Goal: Transaction & Acquisition: Purchase product/service

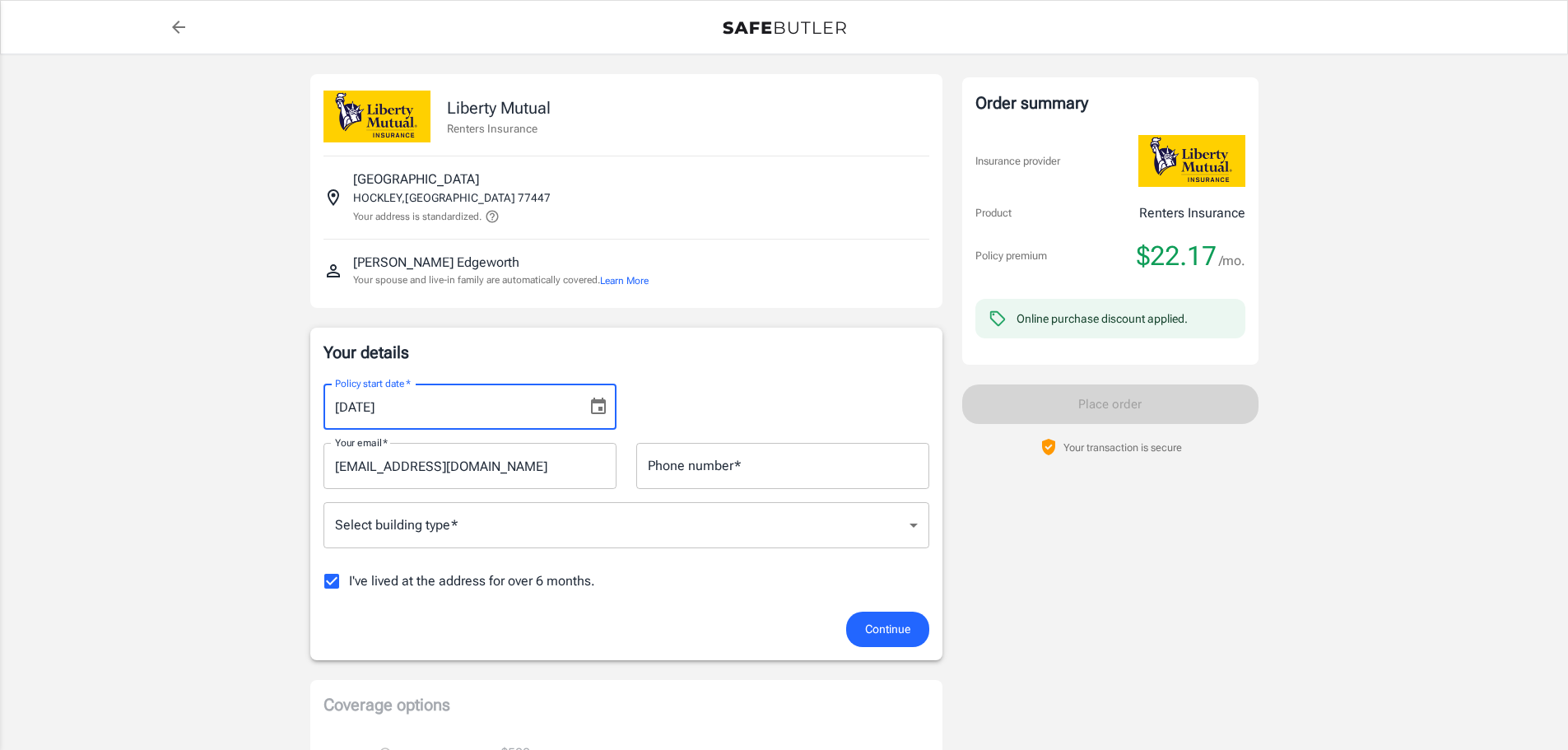
click at [414, 403] on input "[DATE]" at bounding box center [449, 407] width 252 height 46
click at [602, 405] on icon "Choose date, selected date is Sep 17, 2025" at bounding box center [598, 407] width 20 height 20
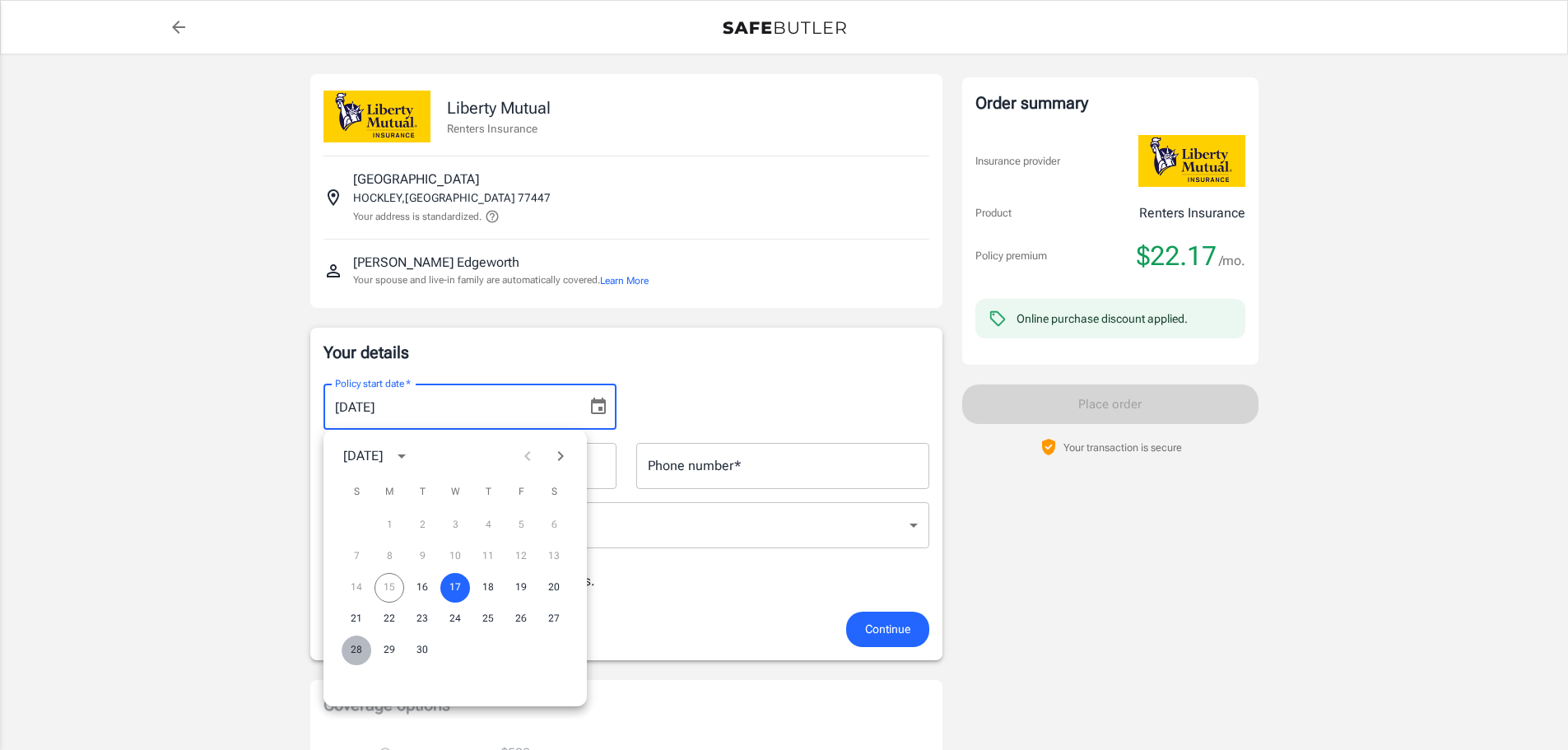
click at [353, 649] on button "28" at bounding box center [357, 650] width 30 height 30
type input "[DATE]"
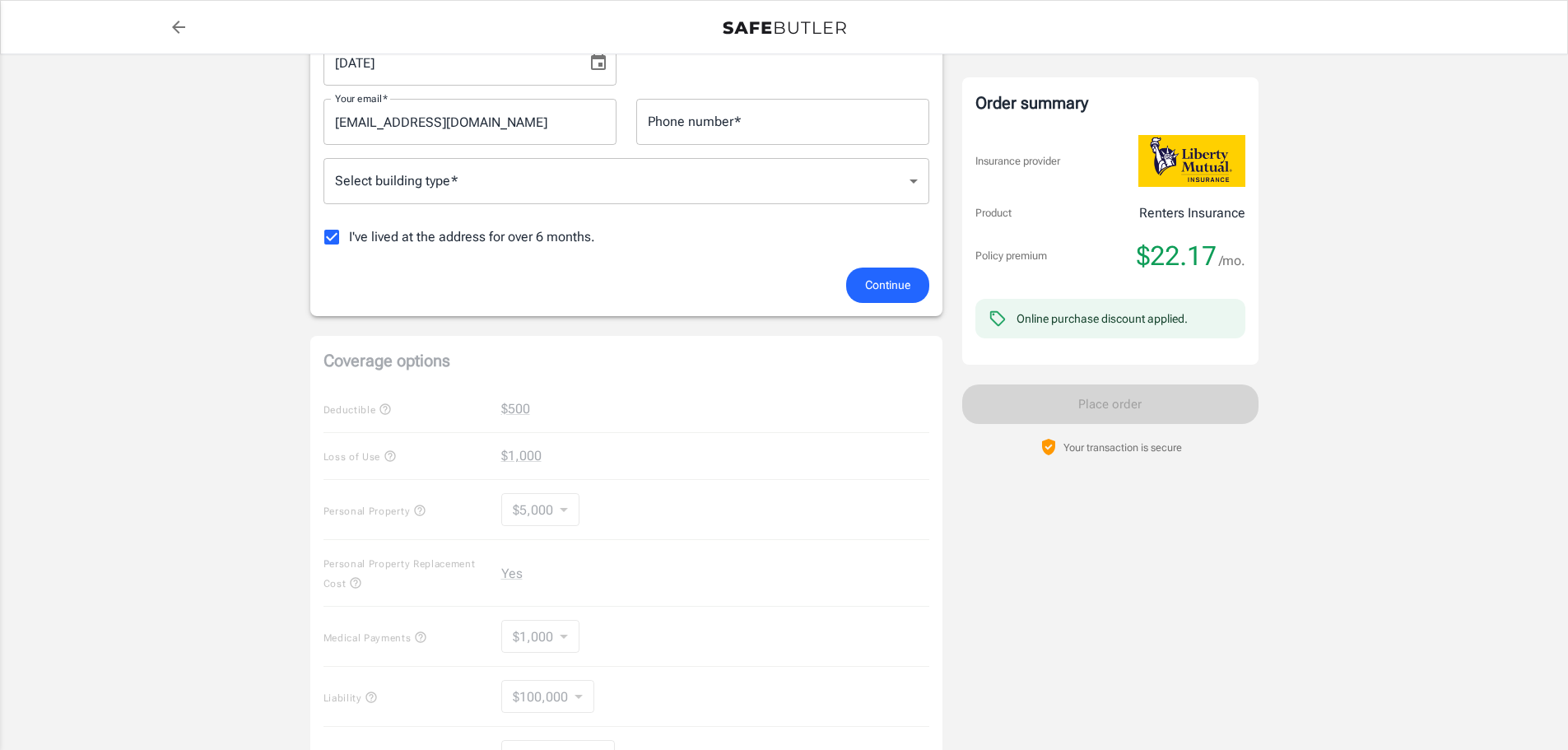
scroll to position [44, 0]
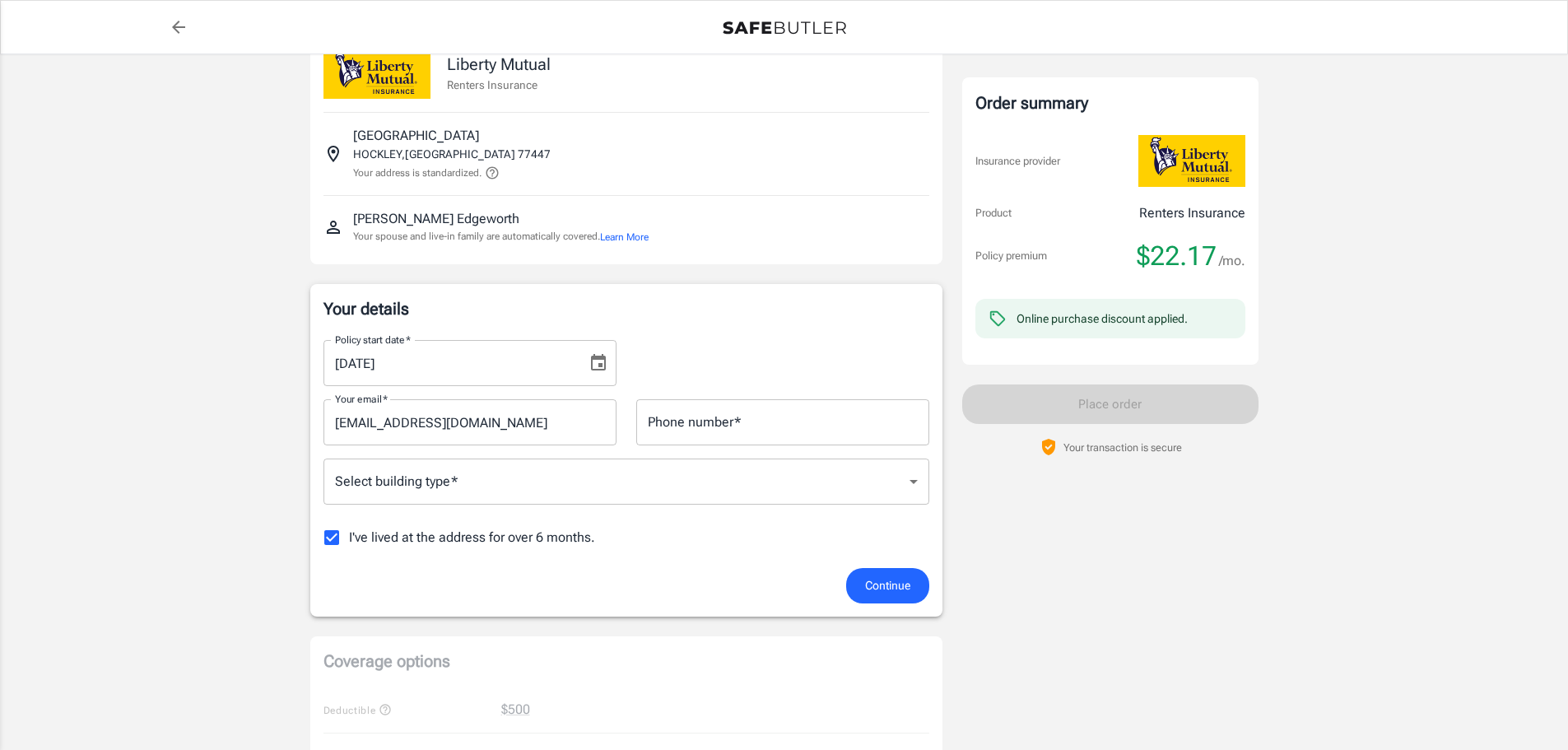
click at [868, 577] on span "Continue" at bounding box center [887, 585] width 45 height 21
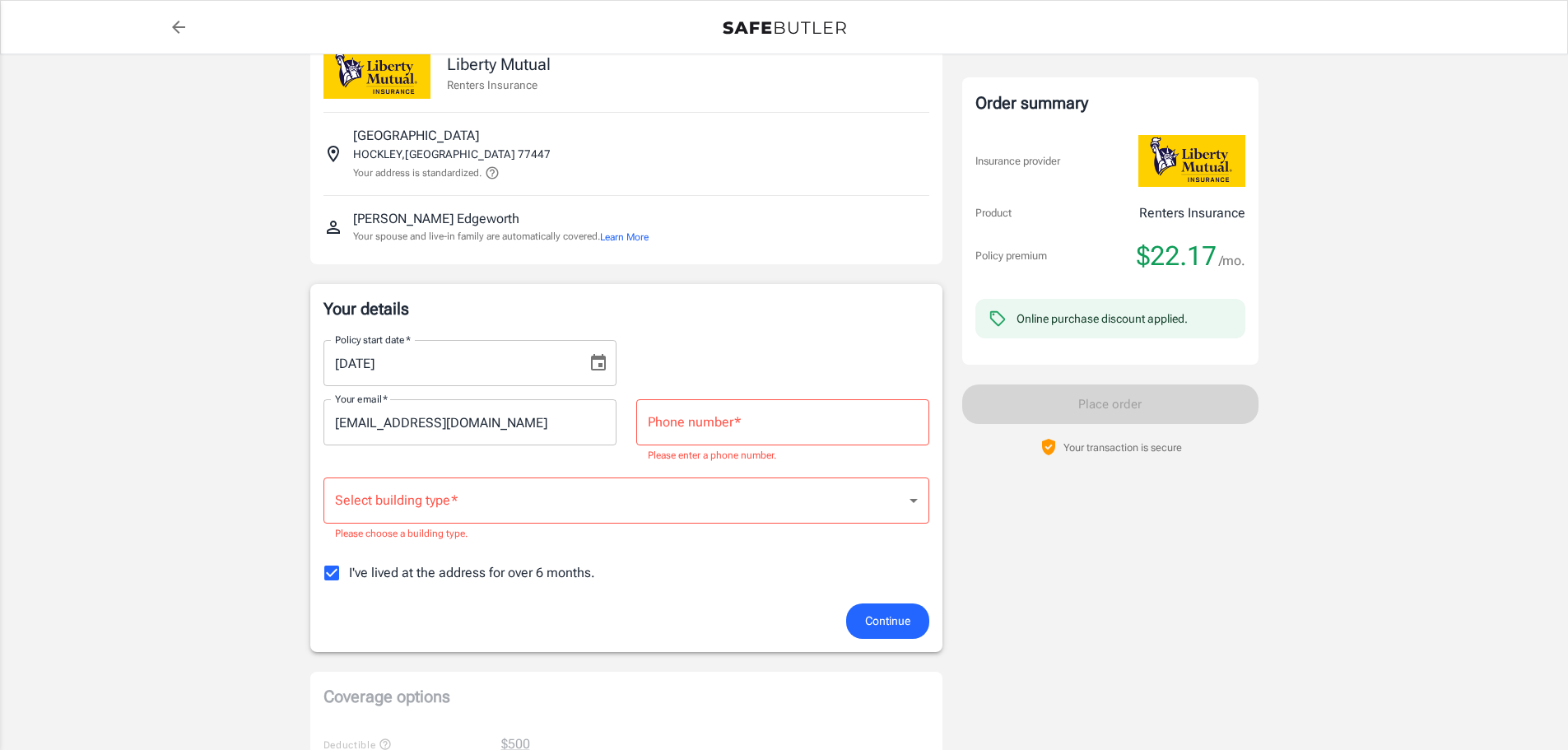
scroll to position [91, 0]
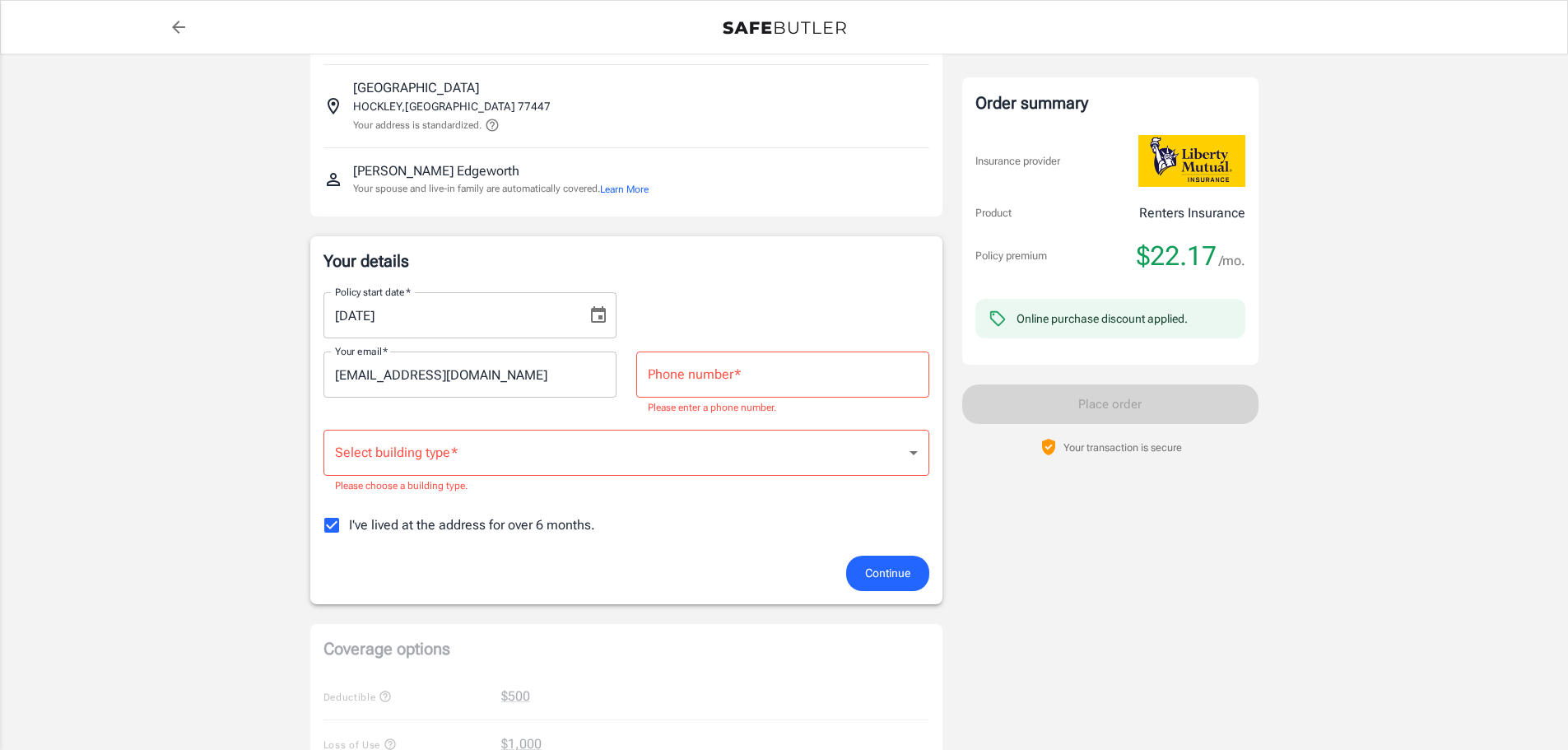
click at [552, 447] on body "Policy premium $ 22.17 /mo Liberty Mutual Renters Insurance [STREET_ADDRESS] Yo…" at bounding box center [784, 735] width 1568 height 1652
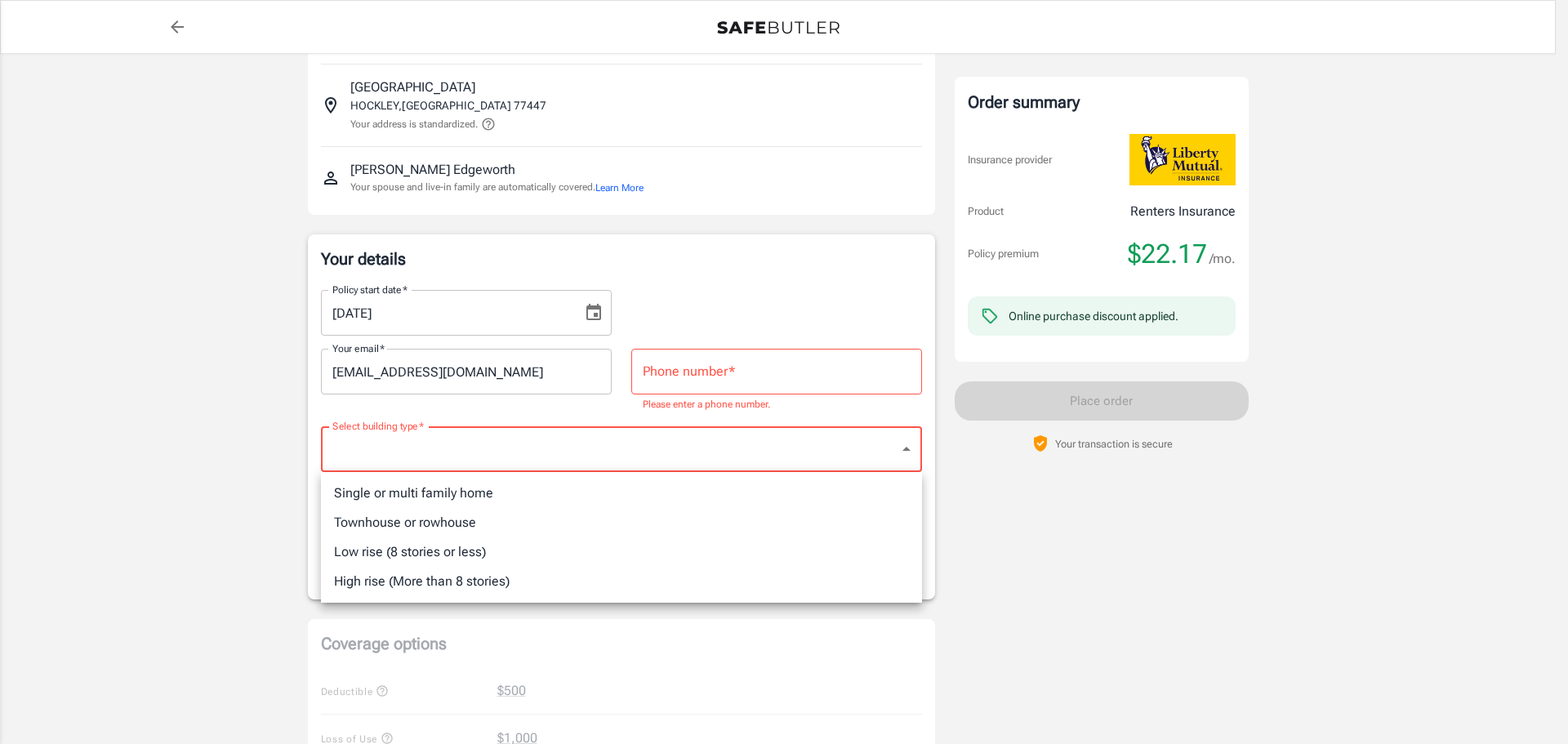
click at [388, 504] on li "Single or multi family home" at bounding box center [621, 493] width 601 height 30
type input "singlefamily"
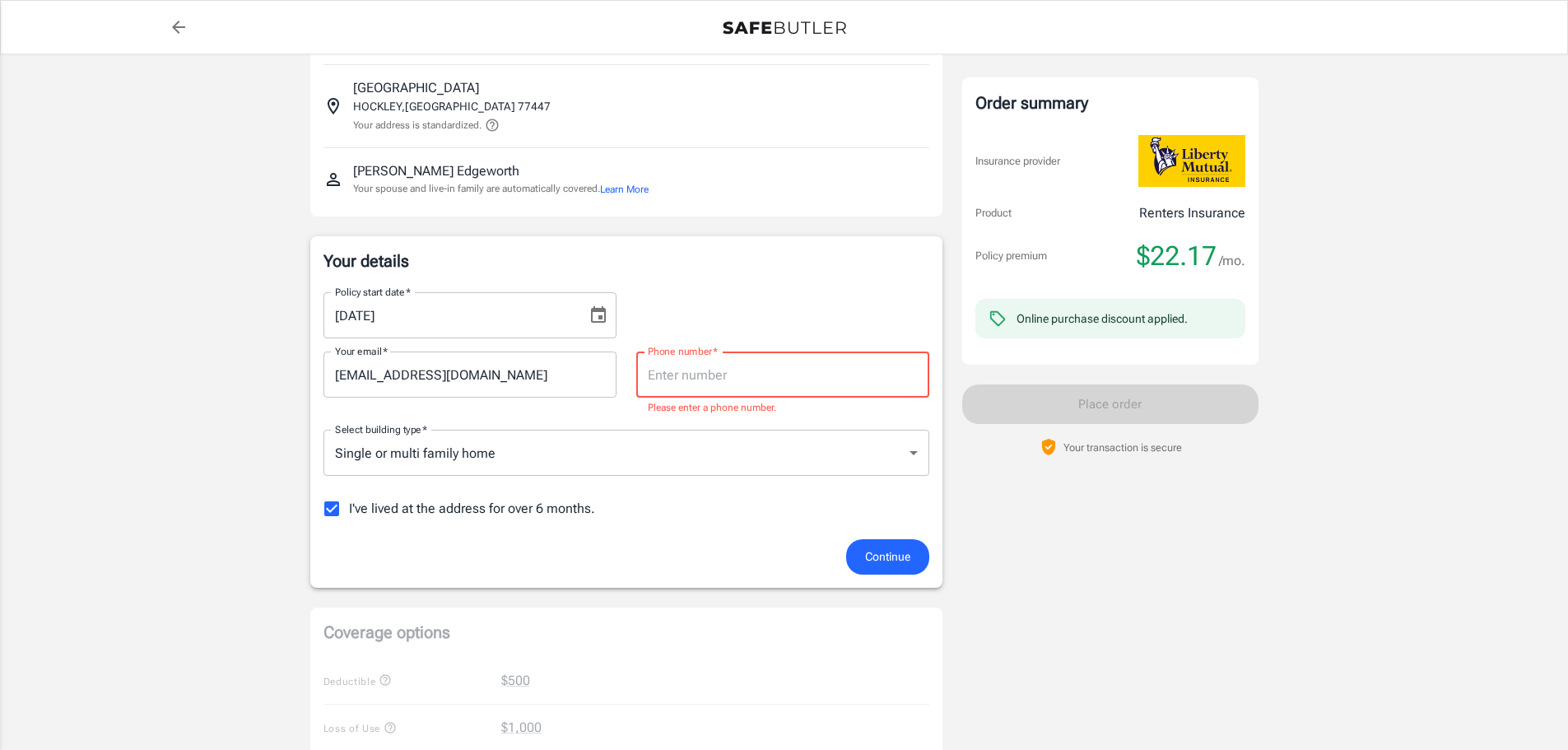
click at [728, 378] on input "Phone number   *" at bounding box center [782, 374] width 293 height 46
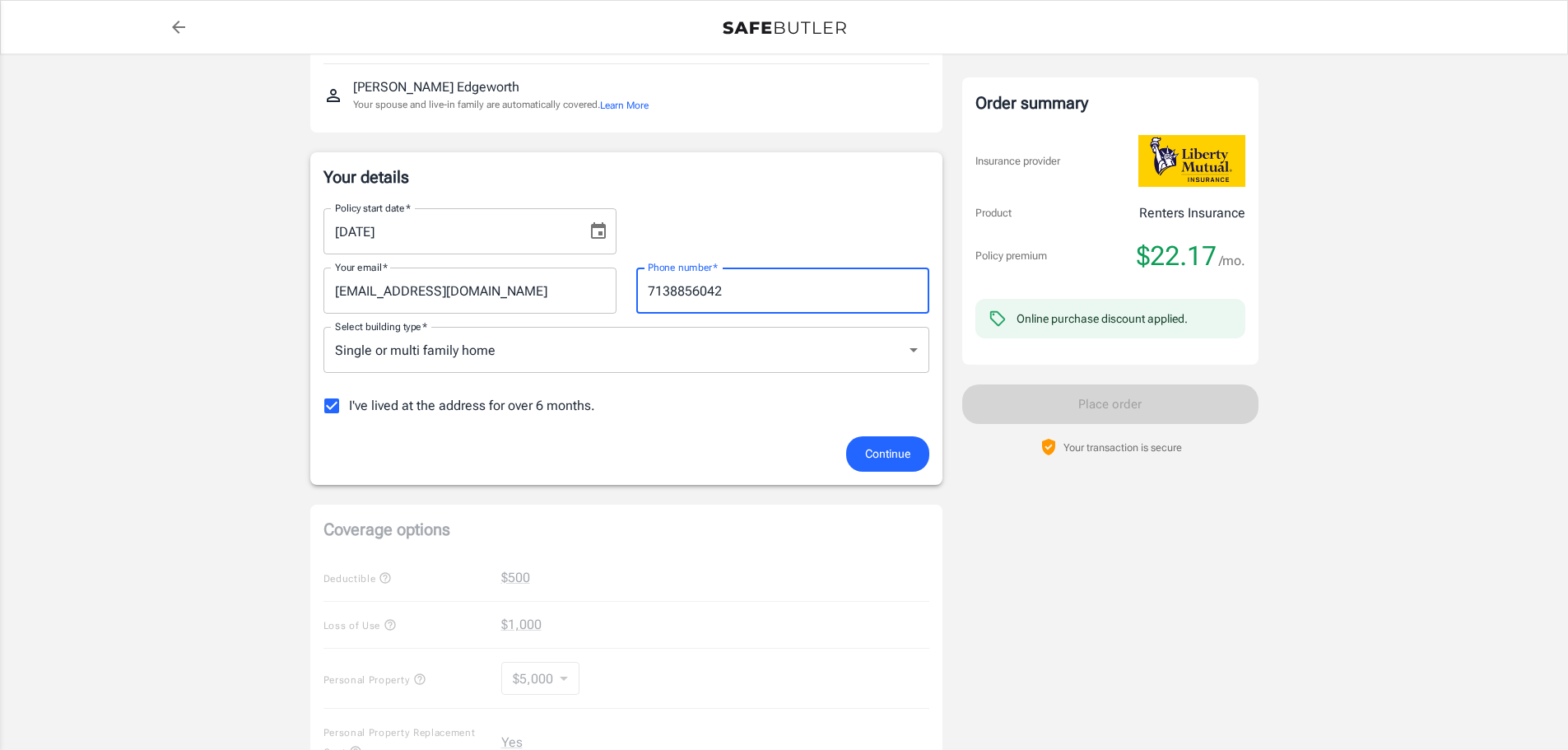
scroll to position [228, 0]
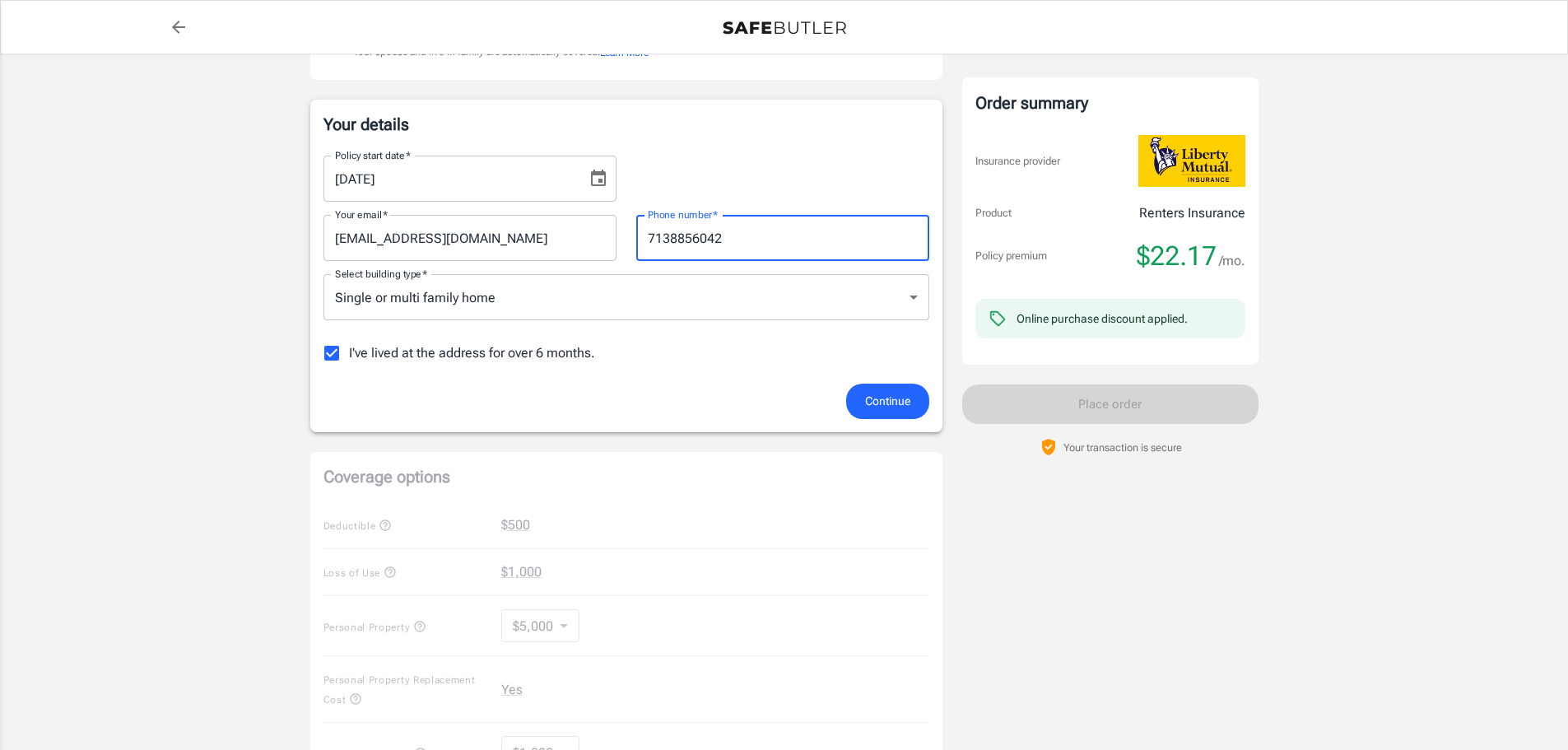
type input "7138856042"
click at [330, 354] on input "I've lived at the address for over 6 months." at bounding box center [331, 353] width 35 height 35
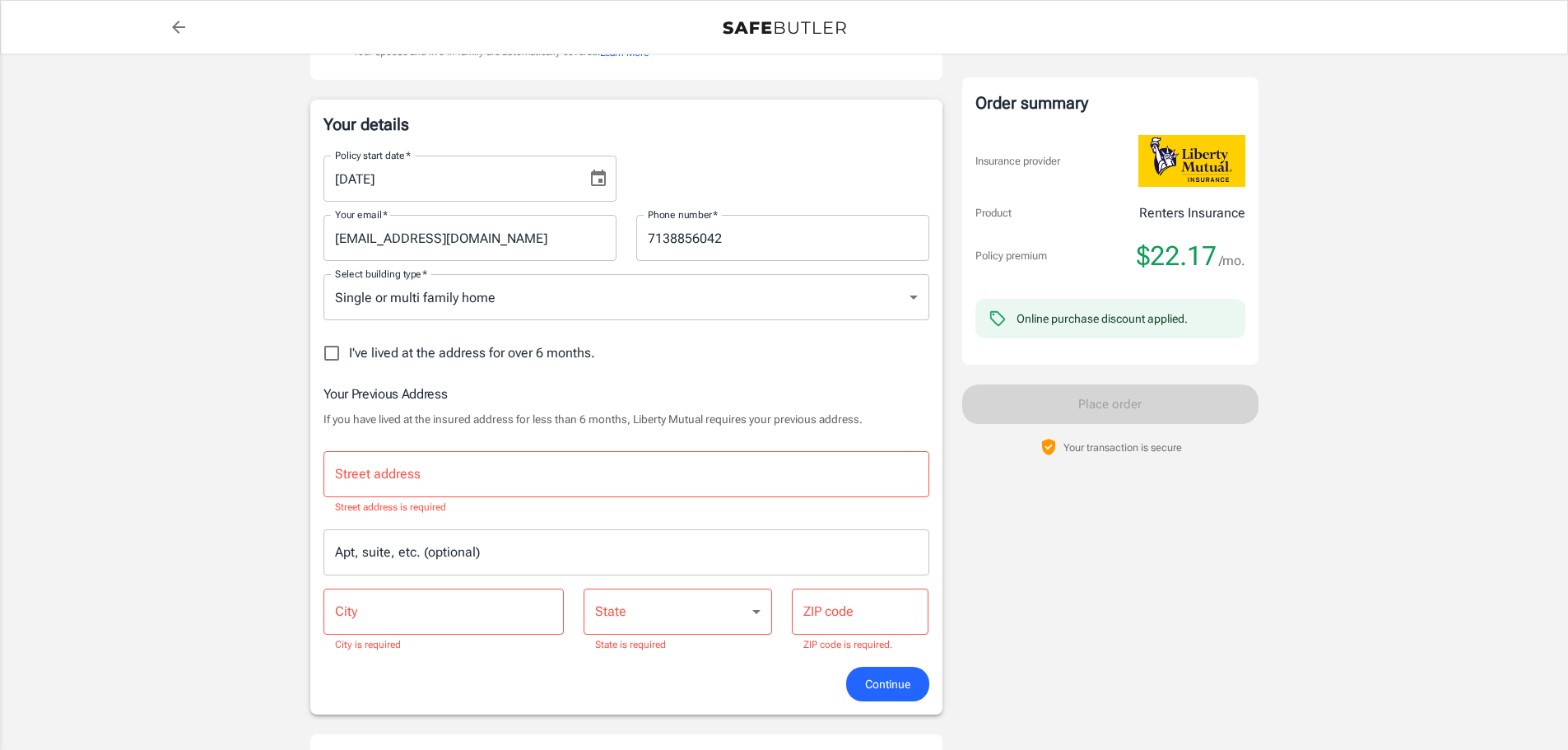
click at [353, 471] on input "Street address" at bounding box center [626, 473] width 591 height 31
click at [332, 351] on input "I've lived at the address for over 6 months." at bounding box center [331, 353] width 35 height 35
checkbox input "true"
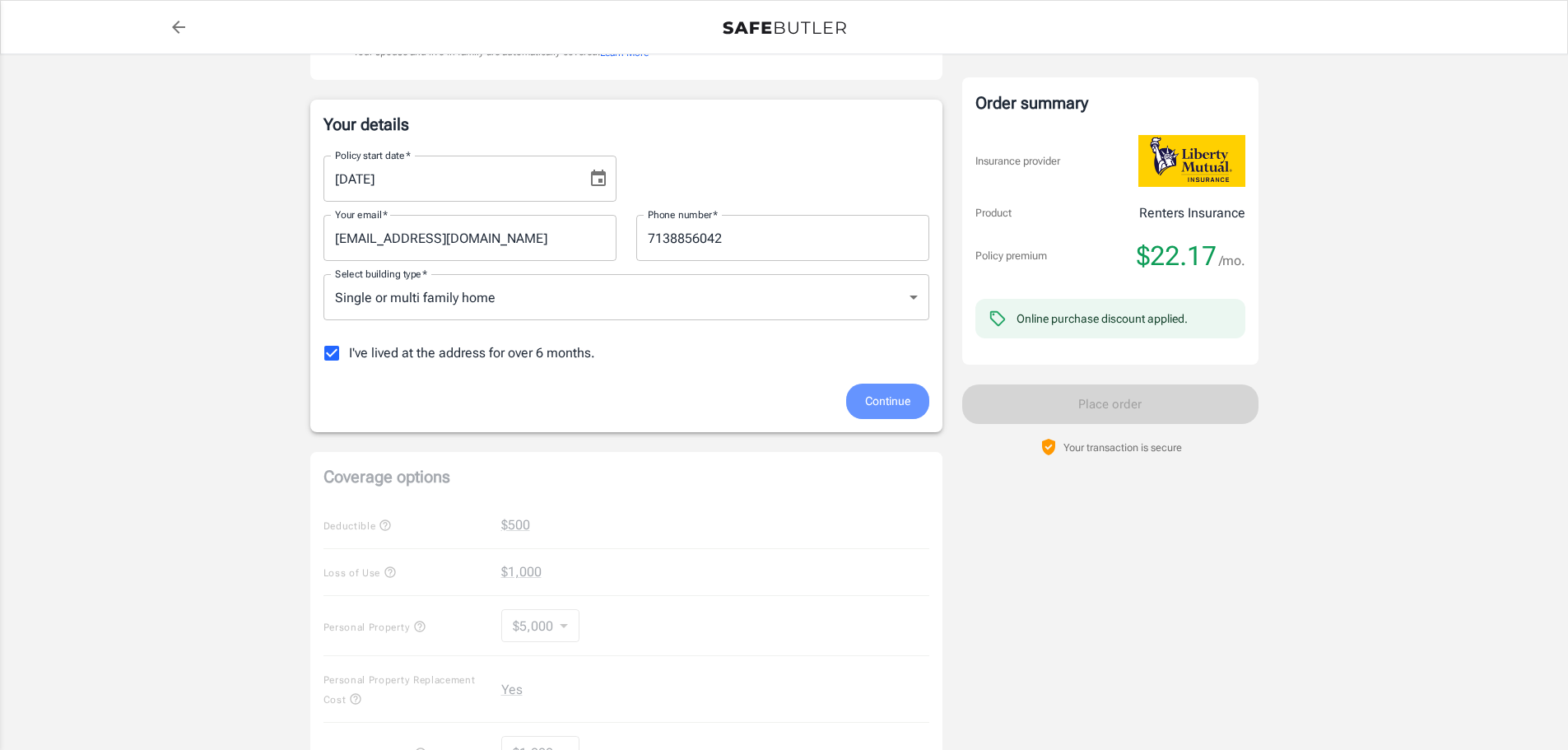
click at [897, 398] on span "Continue" at bounding box center [887, 401] width 45 height 21
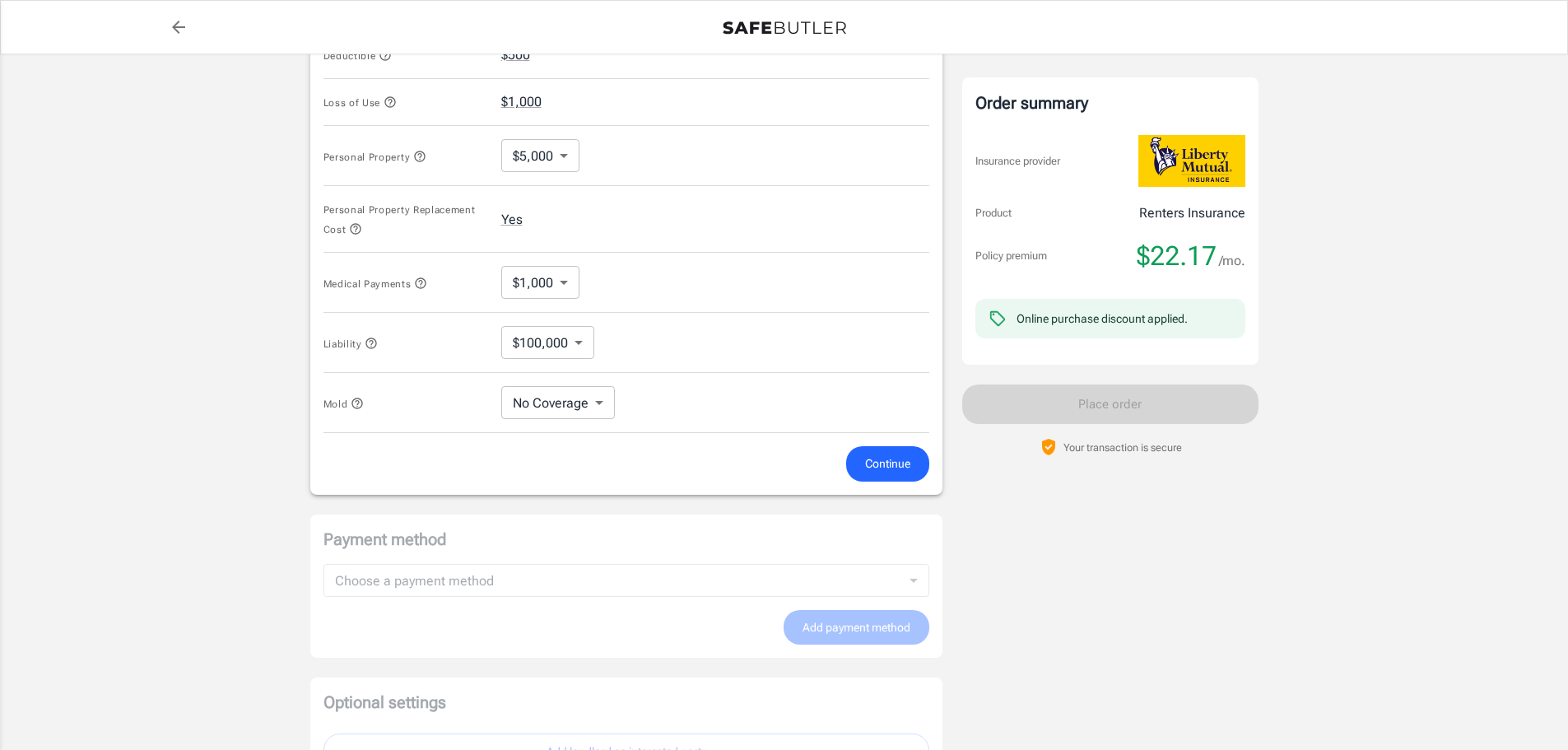
scroll to position [576, 0]
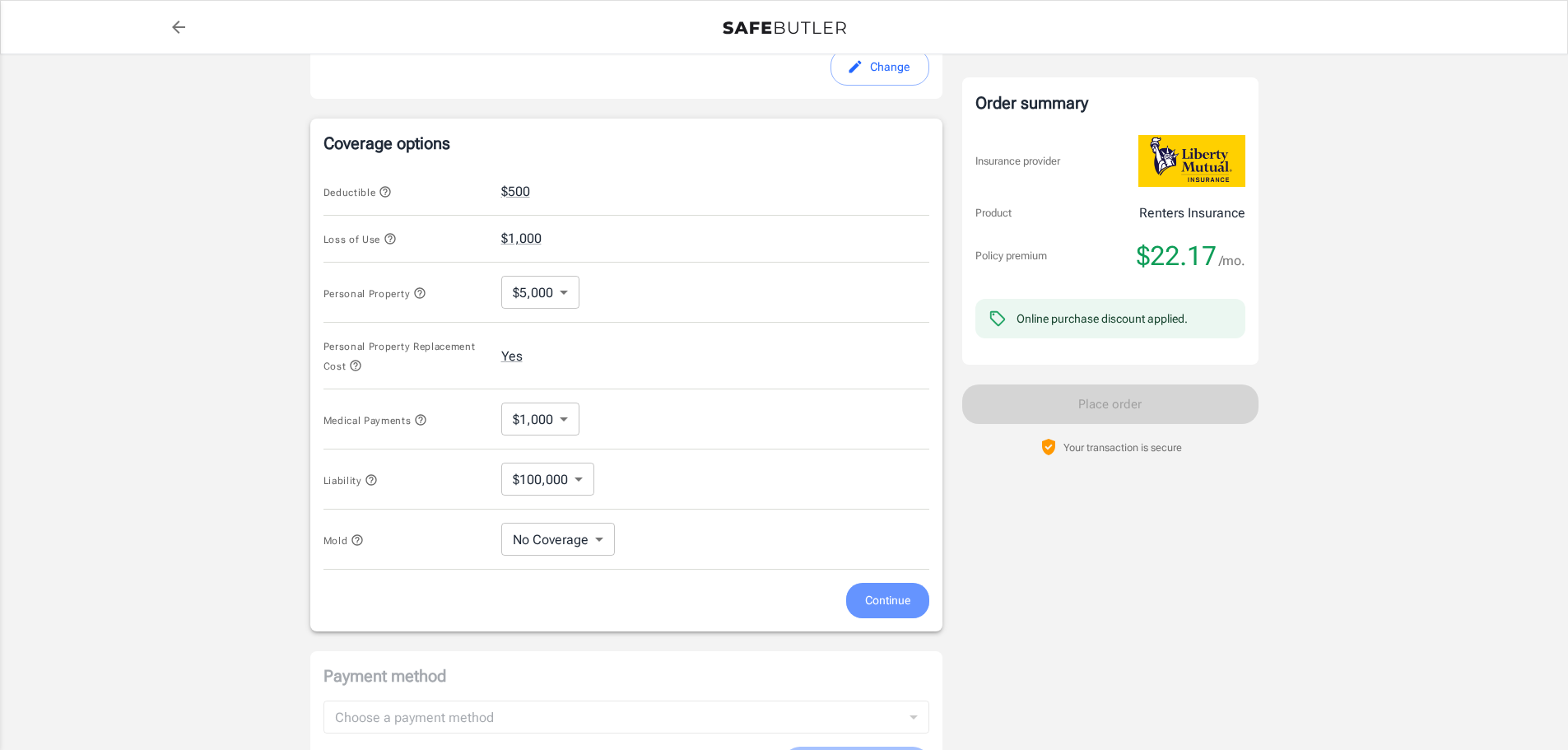
click at [882, 596] on span "Continue" at bounding box center [887, 600] width 45 height 21
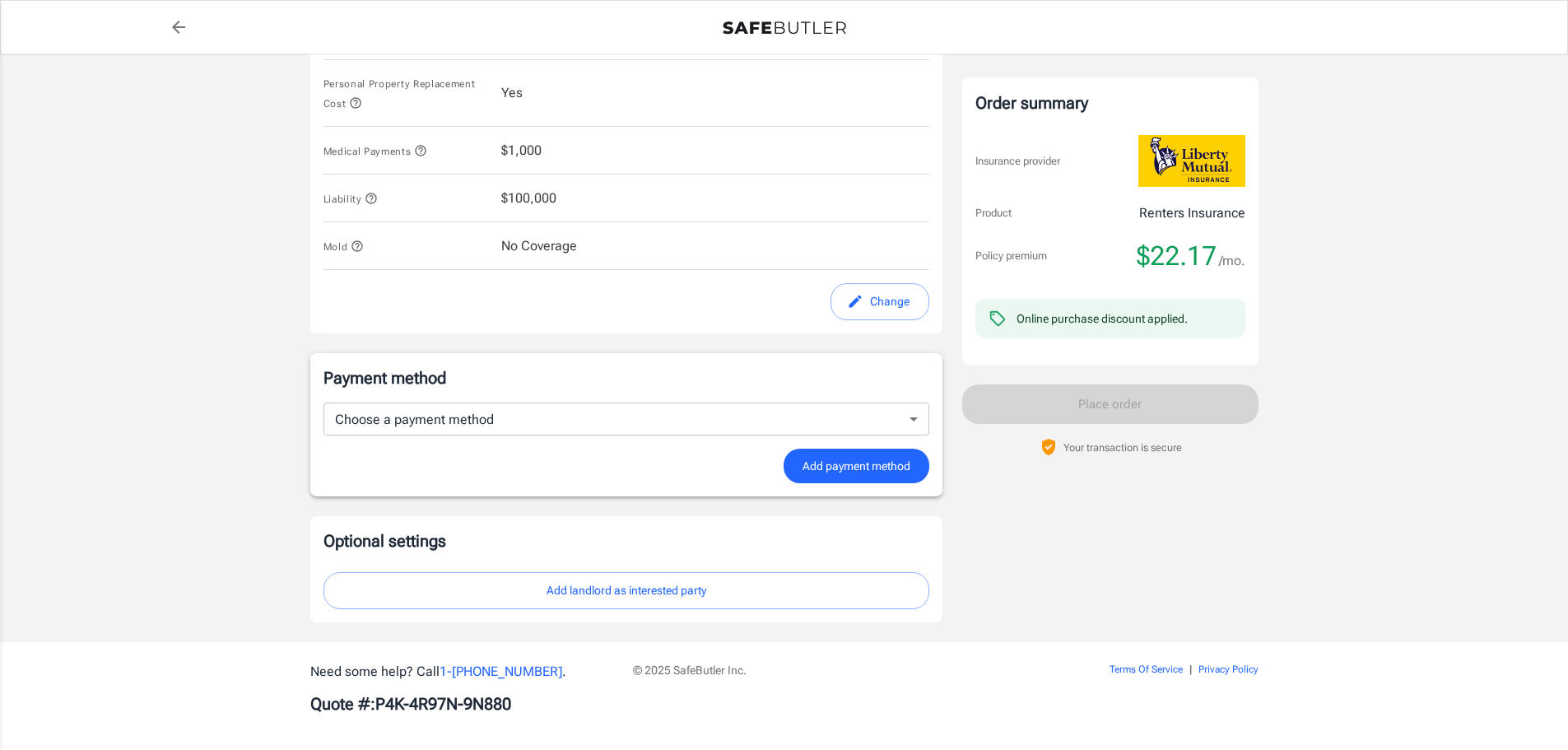
scroll to position [834, 0]
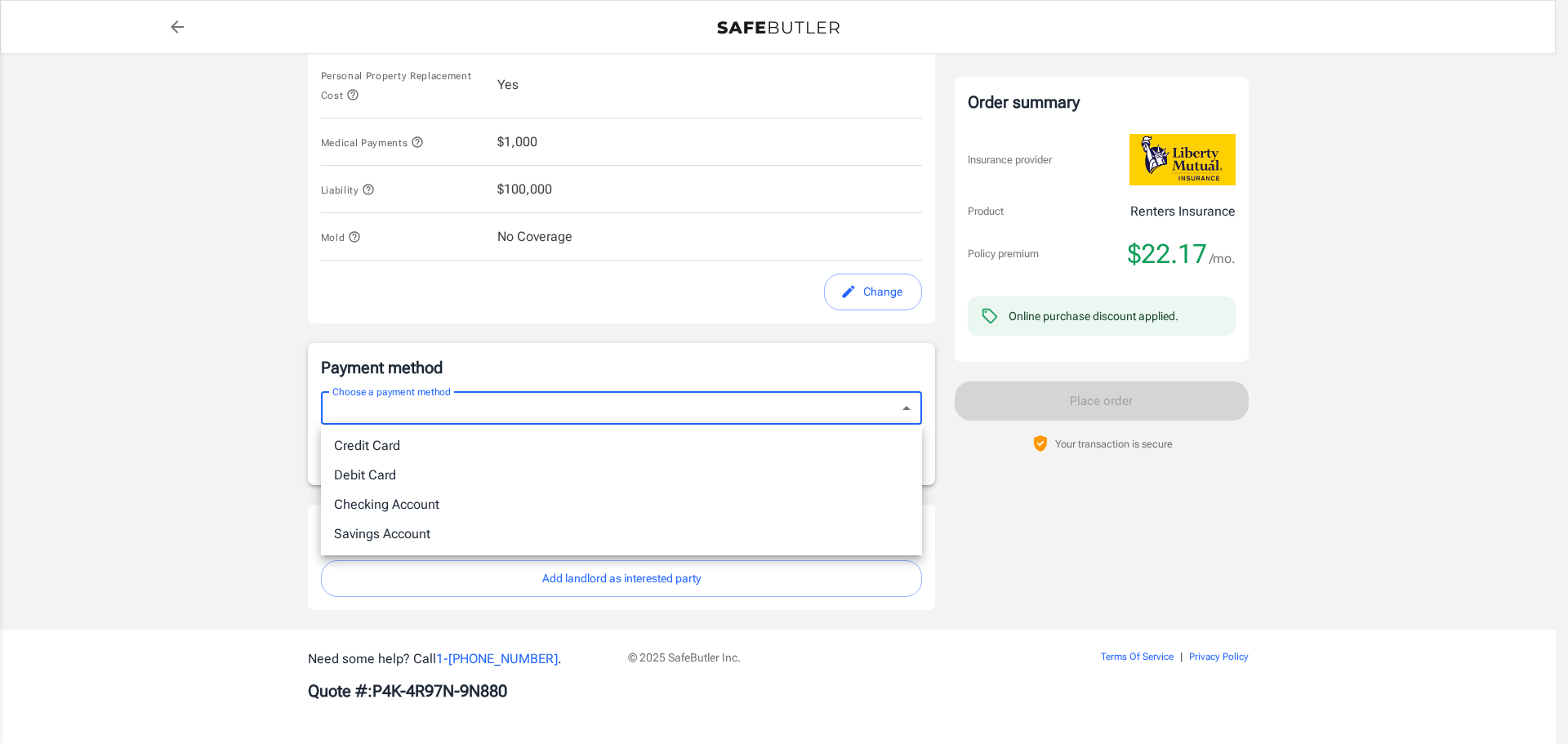
click at [427, 385] on div at bounding box center [784, 372] width 1568 height 744
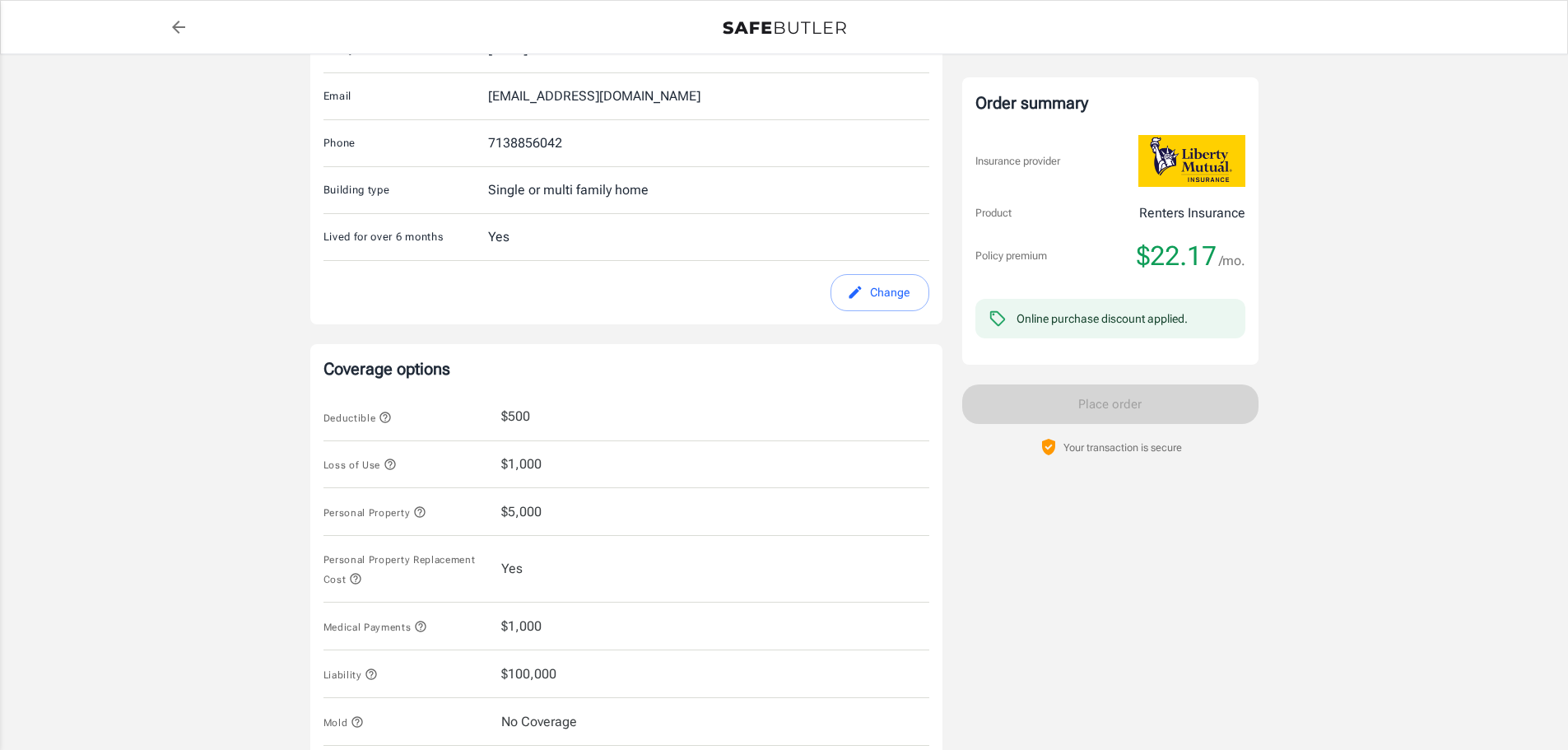
scroll to position [422, 0]
